Goal: Task Accomplishment & Management: Manage account settings

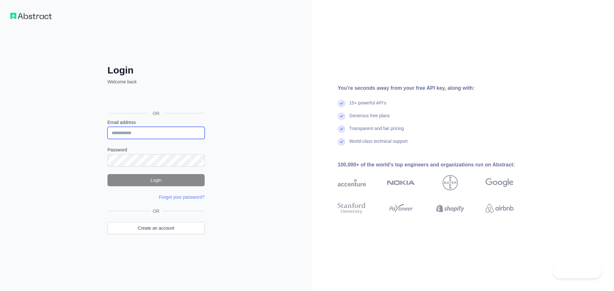
type input "**********"
click at [162, 180] on button "Login" at bounding box center [155, 180] width 97 height 12
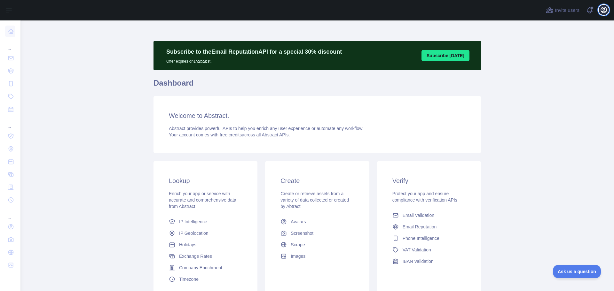
click at [606, 10] on icon "button" at bounding box center [604, 10] width 6 height 6
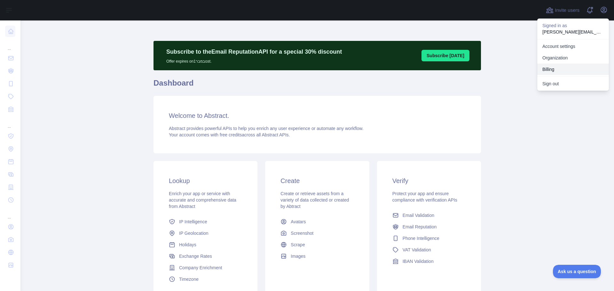
click at [551, 65] on button "Billing" at bounding box center [573, 70] width 72 height 12
